Goal: Information Seeking & Learning: Learn about a topic

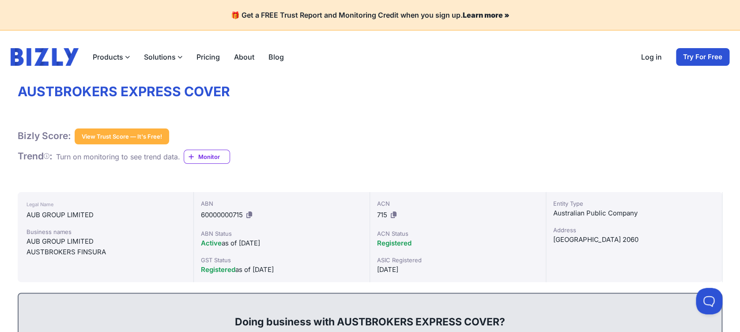
click at [411, 129] on div "Bizly Score: View Trust Score — It's Free! View Trust Score — It's Free!" at bounding box center [370, 137] width 705 height 16
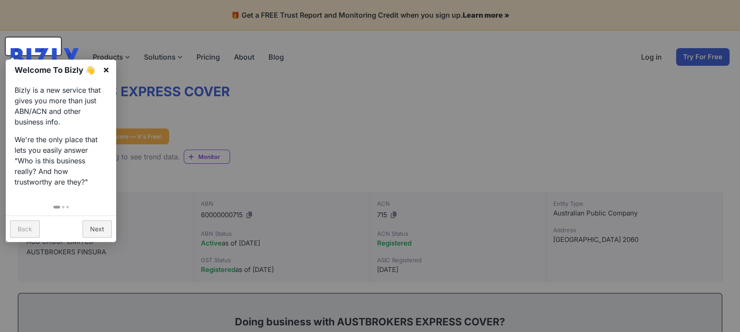
click at [106, 71] on link "×" at bounding box center [106, 70] width 20 height 20
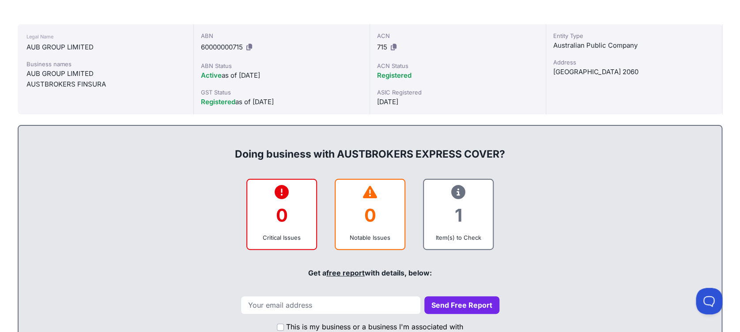
scroll to position [177, 0]
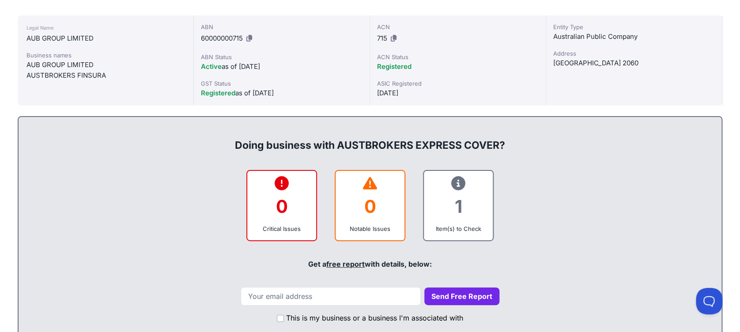
click at [573, 170] on div "0 Critical Issues 0 Notable Issues 1 Item(s) to Check" at bounding box center [369, 205] width 685 height 71
